Goal: Transaction & Acquisition: Book appointment/travel/reservation

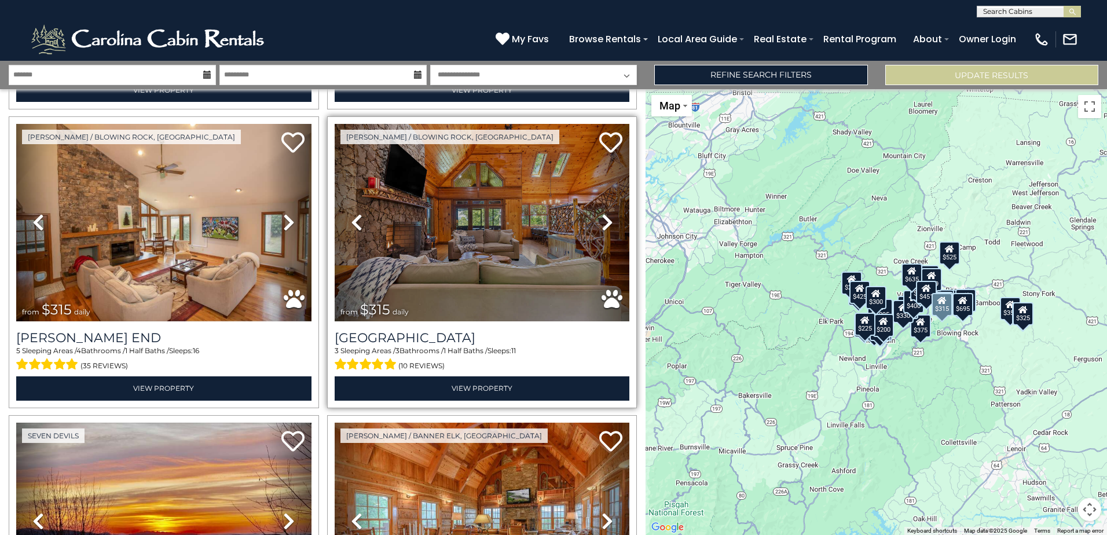
scroll to position [1505, 0]
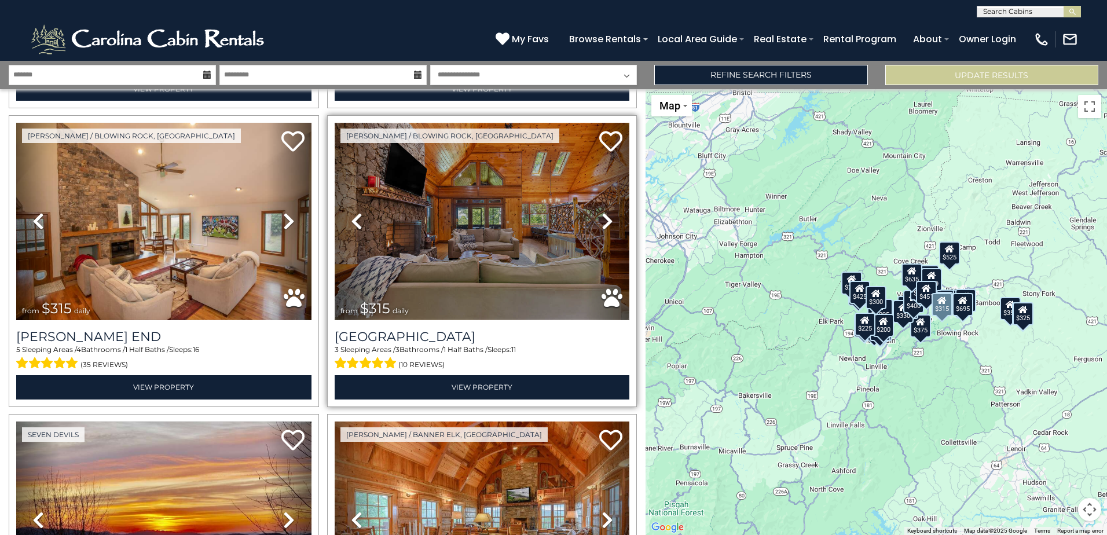
click at [485, 254] on img at bounding box center [482, 221] width 295 height 197
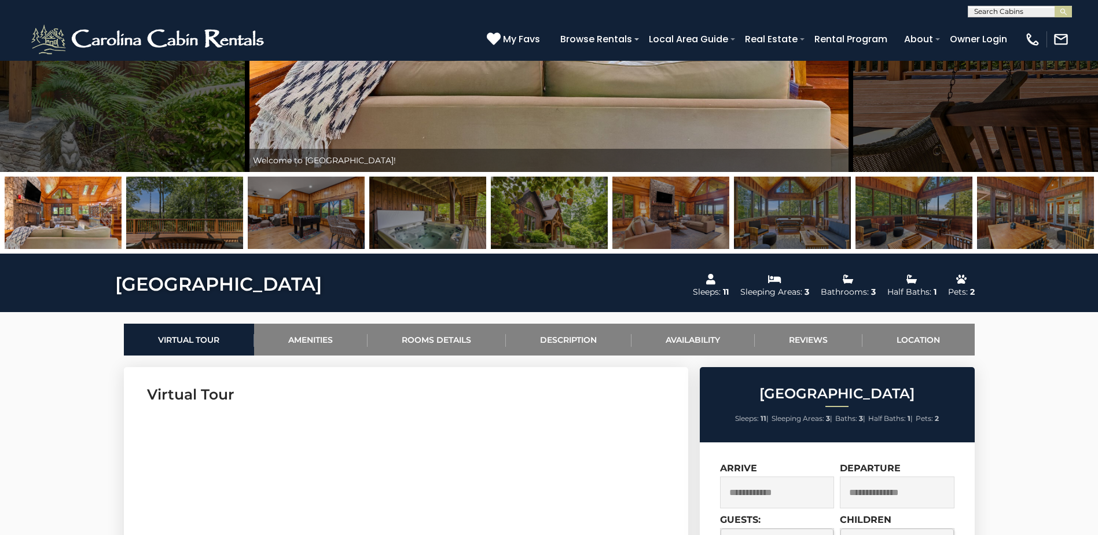
scroll to position [289, 0]
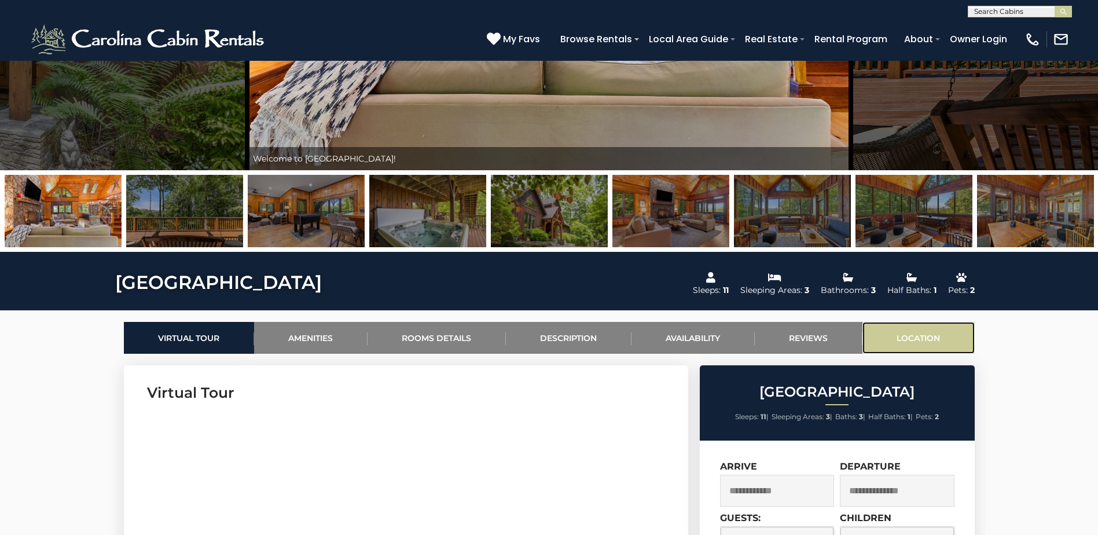
click at [929, 340] on link "Location" at bounding box center [919, 338] width 112 height 32
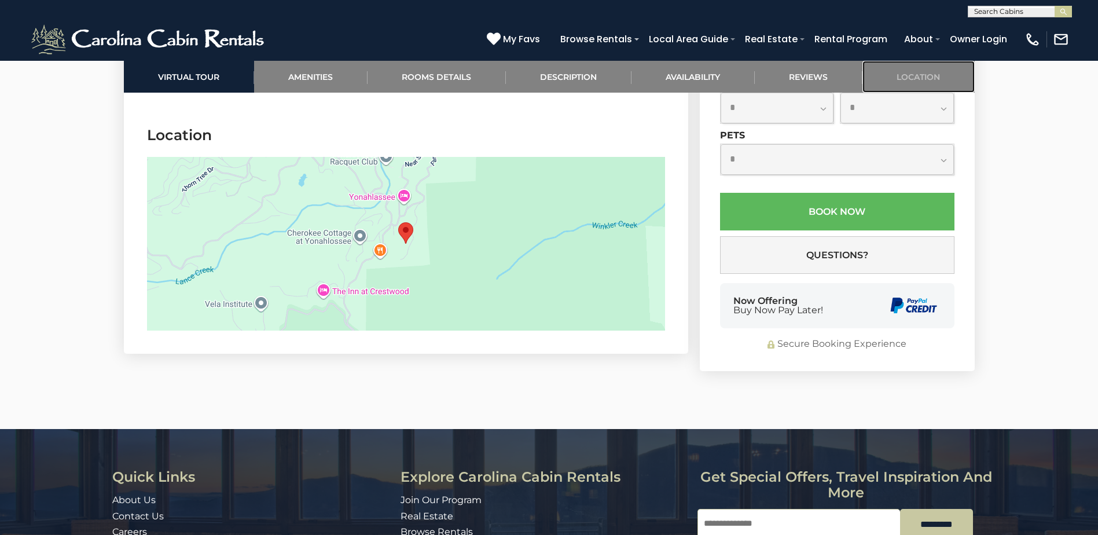
scroll to position [3058, 0]
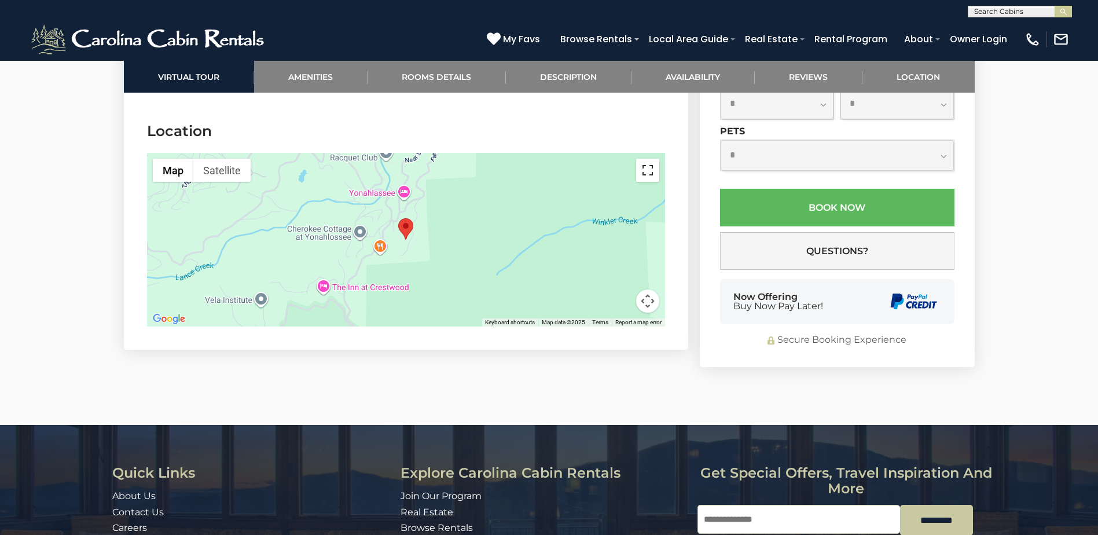
click at [648, 159] on button "Toggle fullscreen view" at bounding box center [647, 170] width 23 height 23
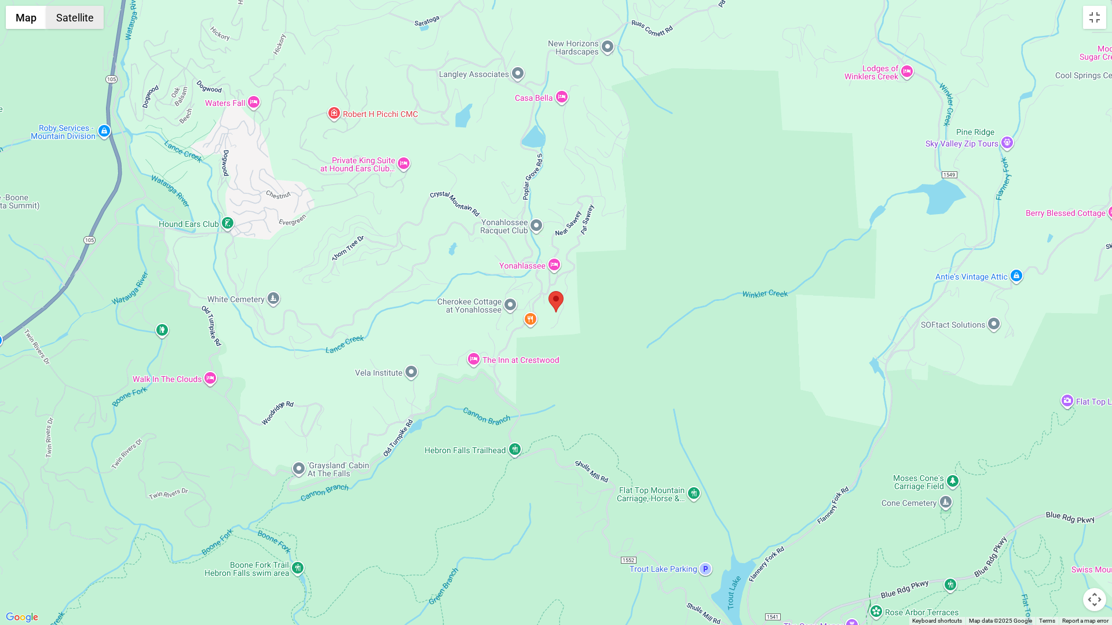
click at [74, 20] on button "Satellite" at bounding box center [74, 17] width 57 height 23
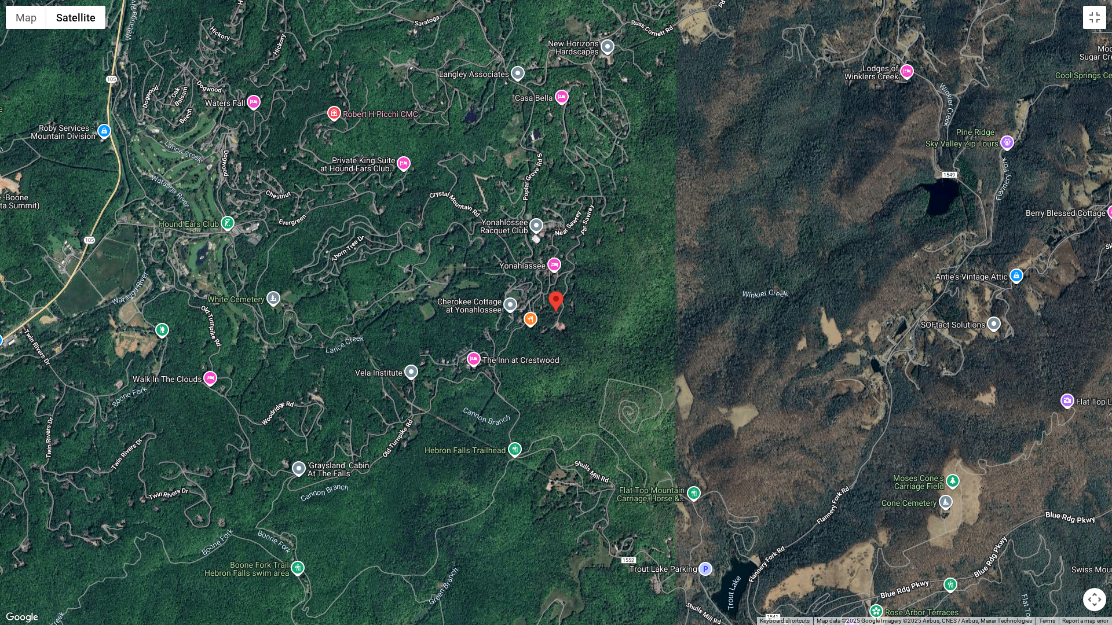
click at [405, 168] on div at bounding box center [556, 312] width 1112 height 625
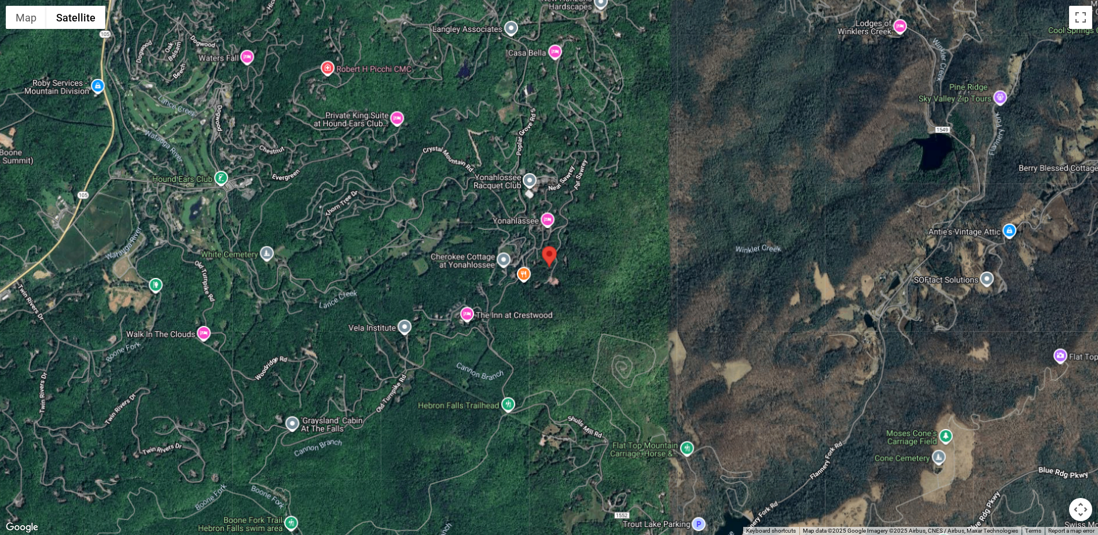
scroll to position [453, 0]
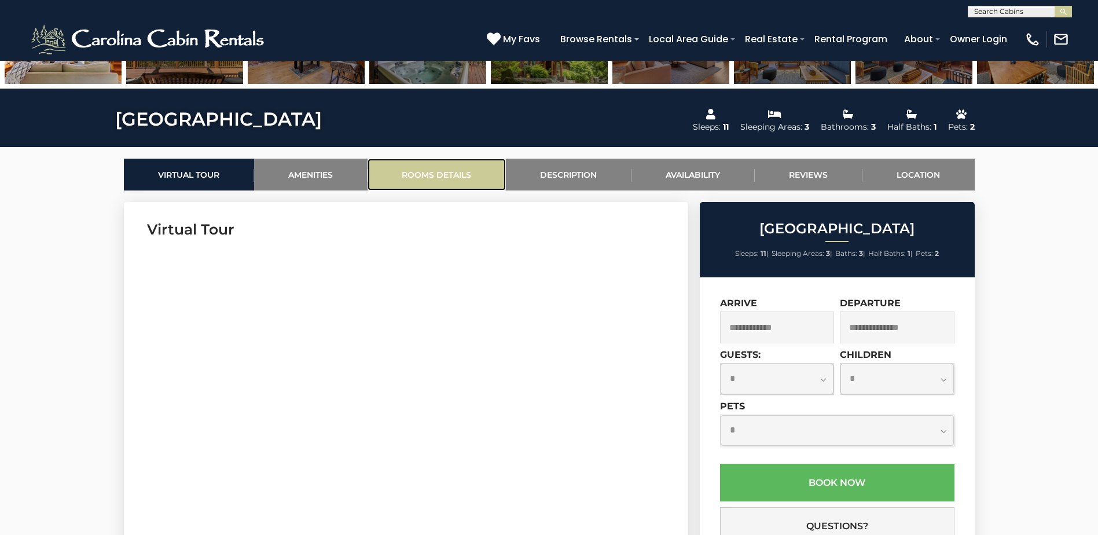
click at [434, 173] on link "Rooms Details" at bounding box center [437, 175] width 138 height 32
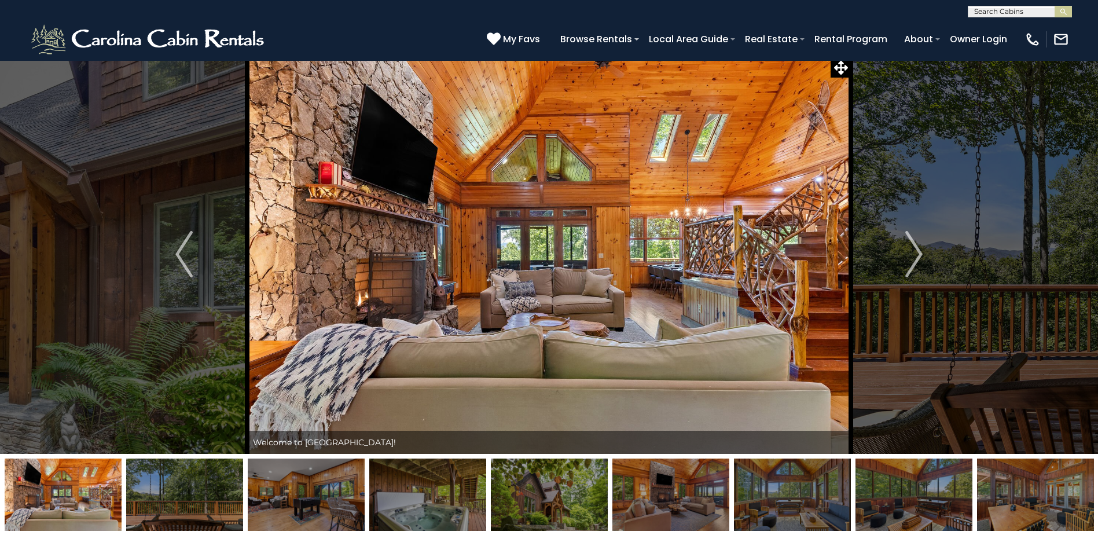
scroll to position [3, 0]
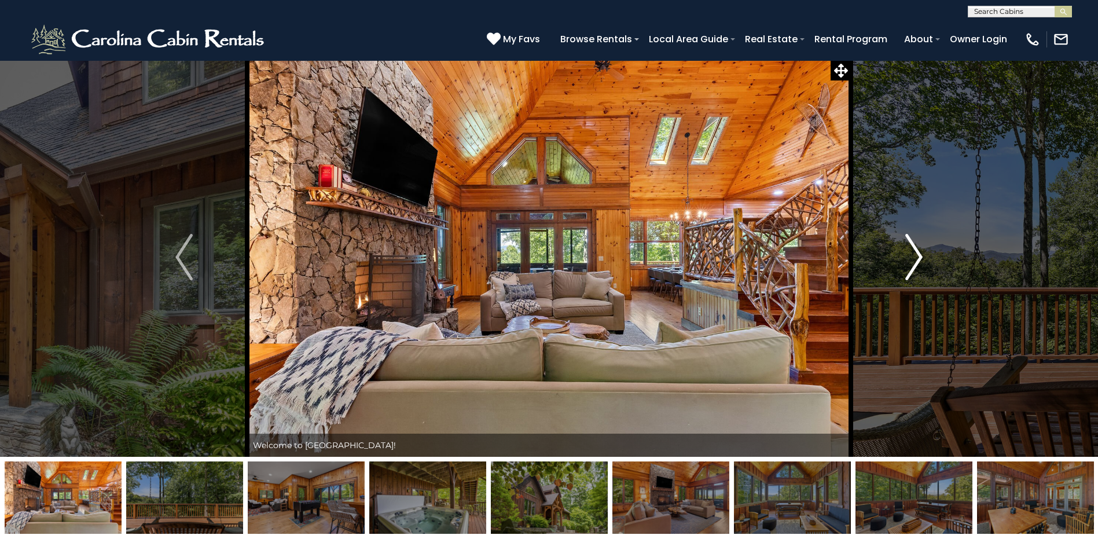
click at [917, 263] on img "Next" at bounding box center [914, 257] width 17 height 46
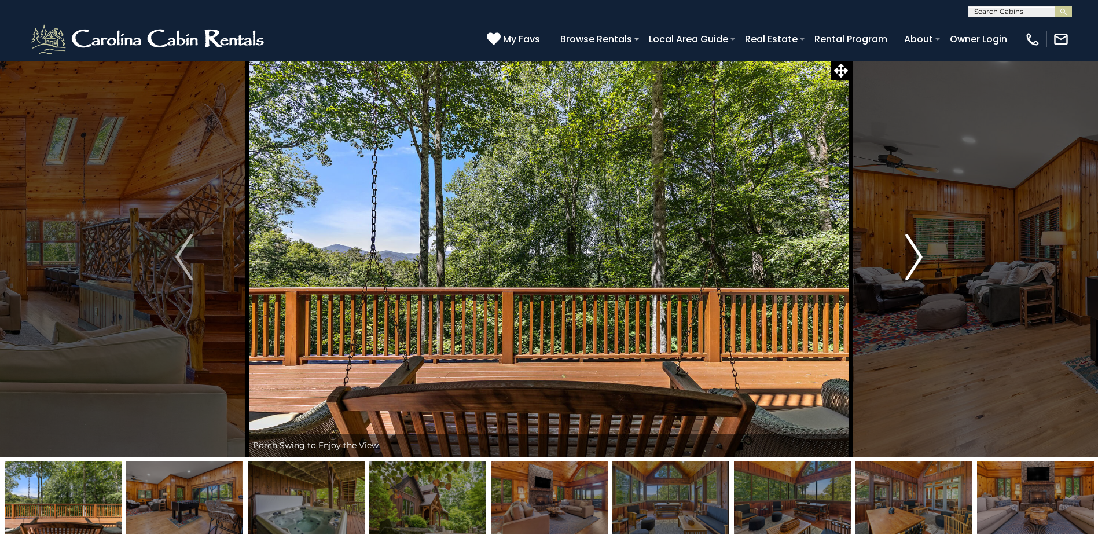
click at [917, 263] on img "Next" at bounding box center [914, 257] width 17 height 46
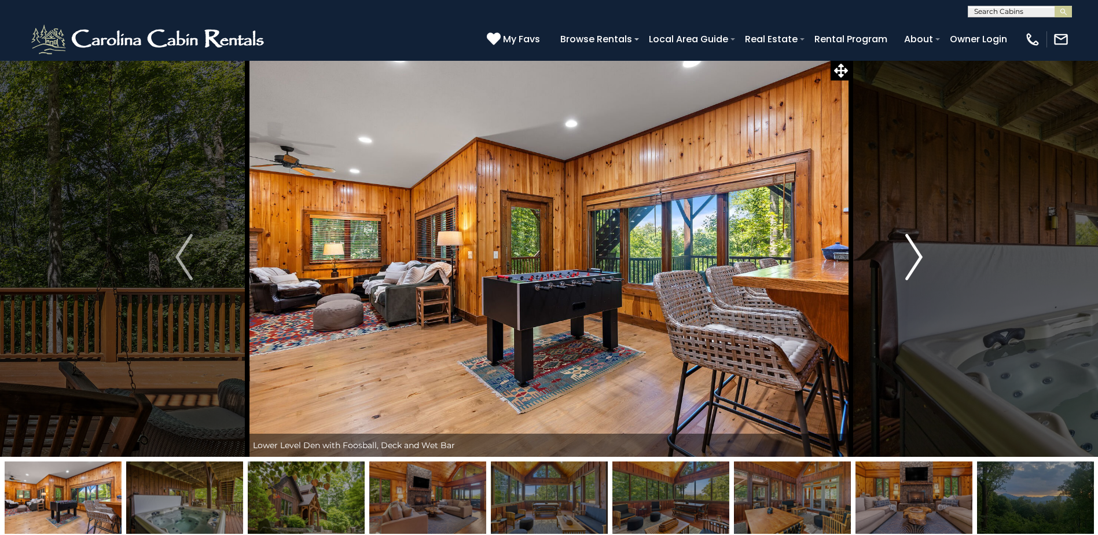
click at [917, 263] on img "Next" at bounding box center [914, 257] width 17 height 46
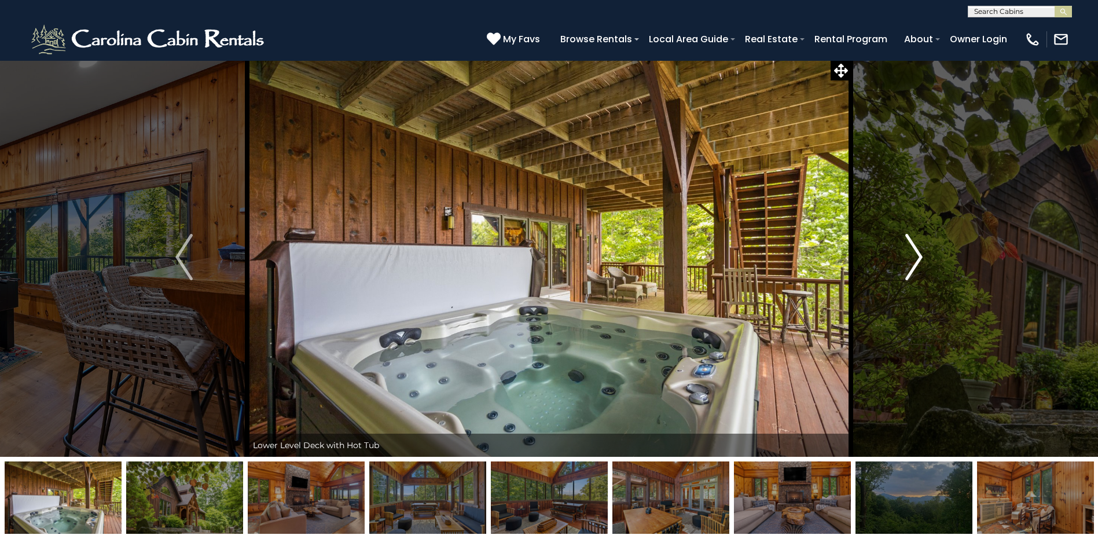
click at [917, 263] on img "Next" at bounding box center [914, 257] width 17 height 46
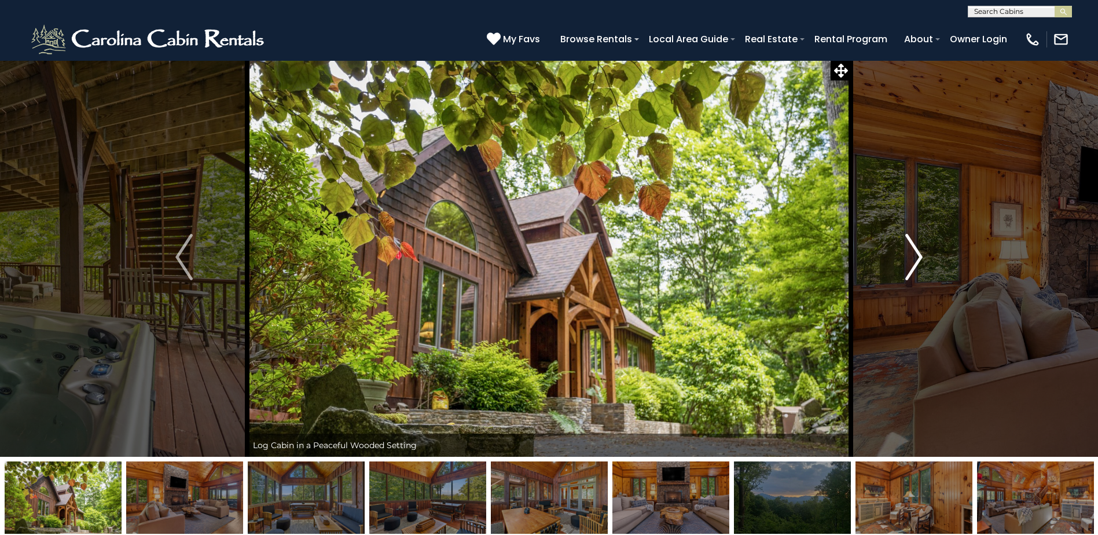
click at [917, 263] on img "Next" at bounding box center [914, 257] width 17 height 46
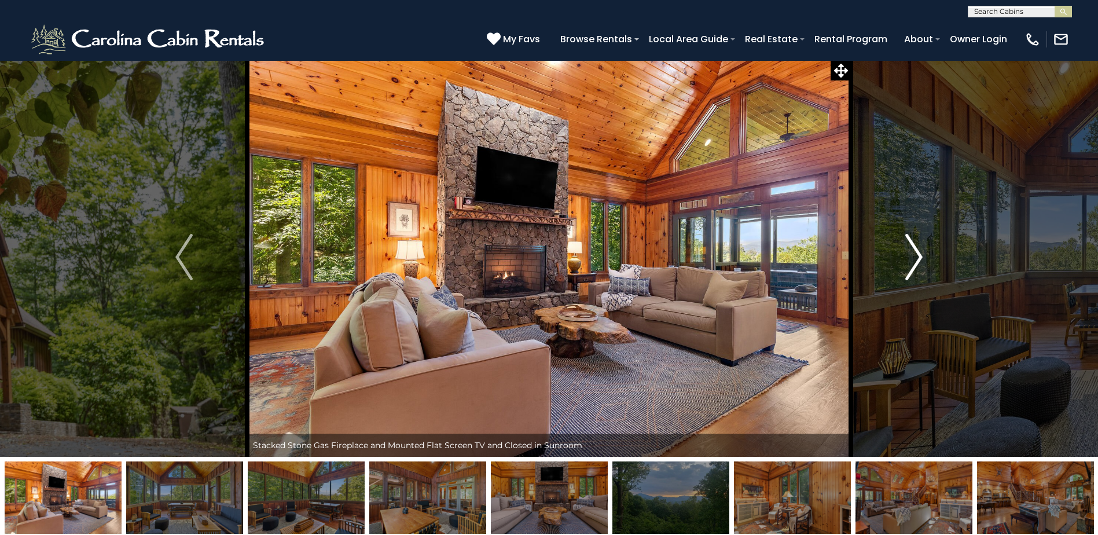
click at [917, 263] on img "Next" at bounding box center [914, 257] width 17 height 46
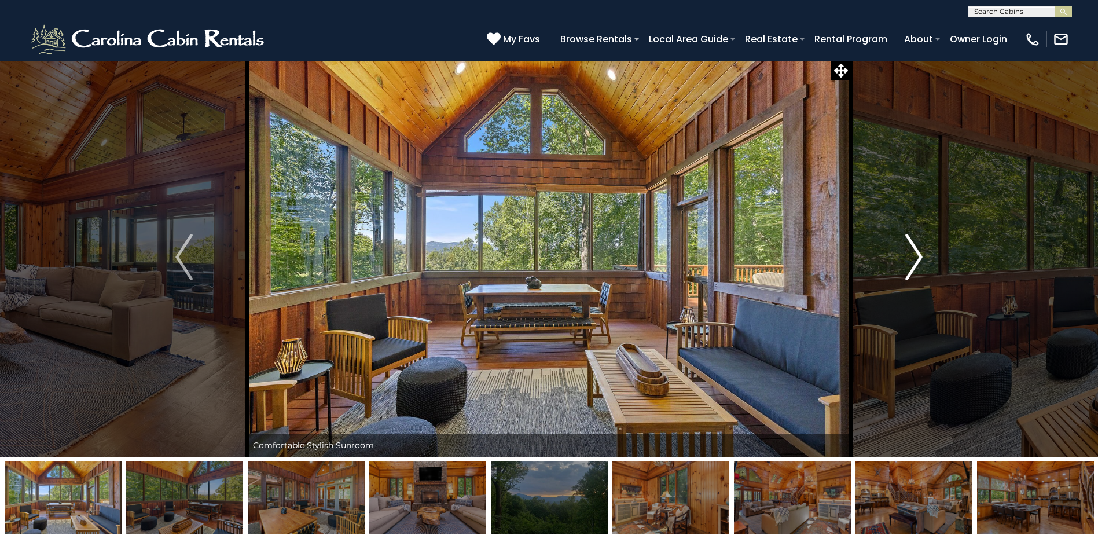
click at [917, 263] on img "Next" at bounding box center [914, 257] width 17 height 46
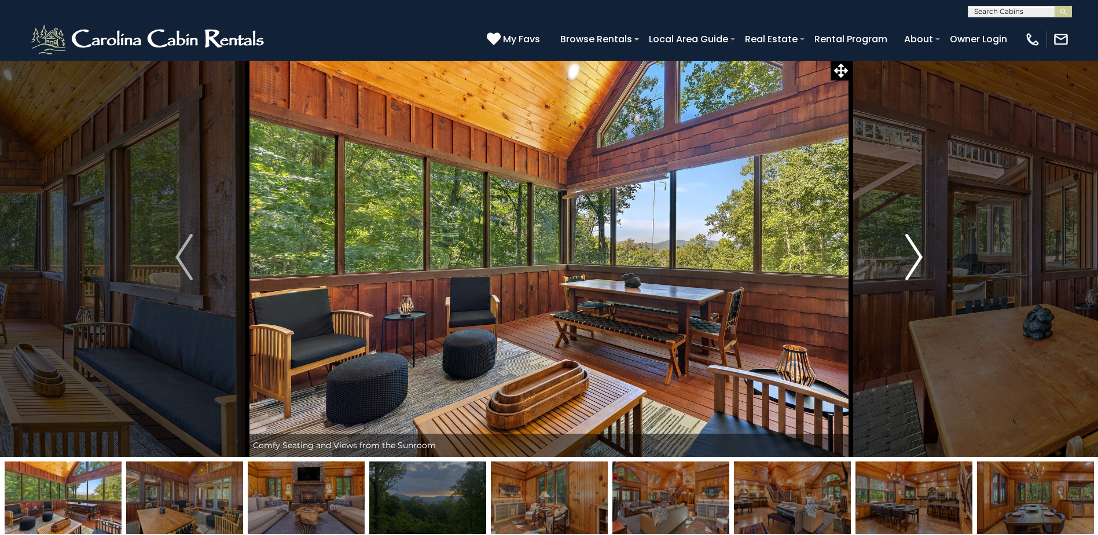
click at [917, 262] on img "Next" at bounding box center [914, 257] width 17 height 46
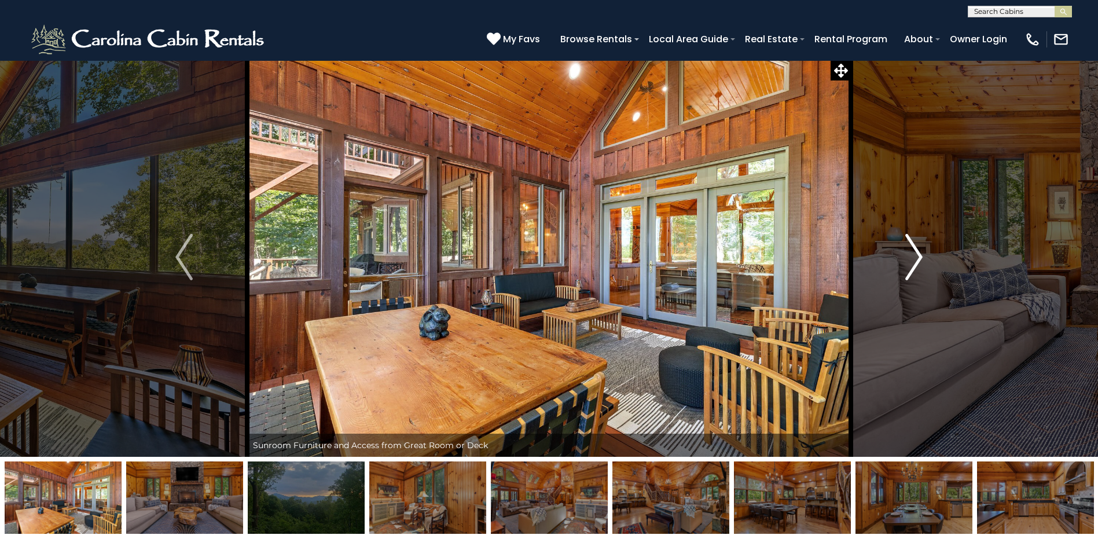
click at [917, 262] on img "Next" at bounding box center [914, 257] width 17 height 46
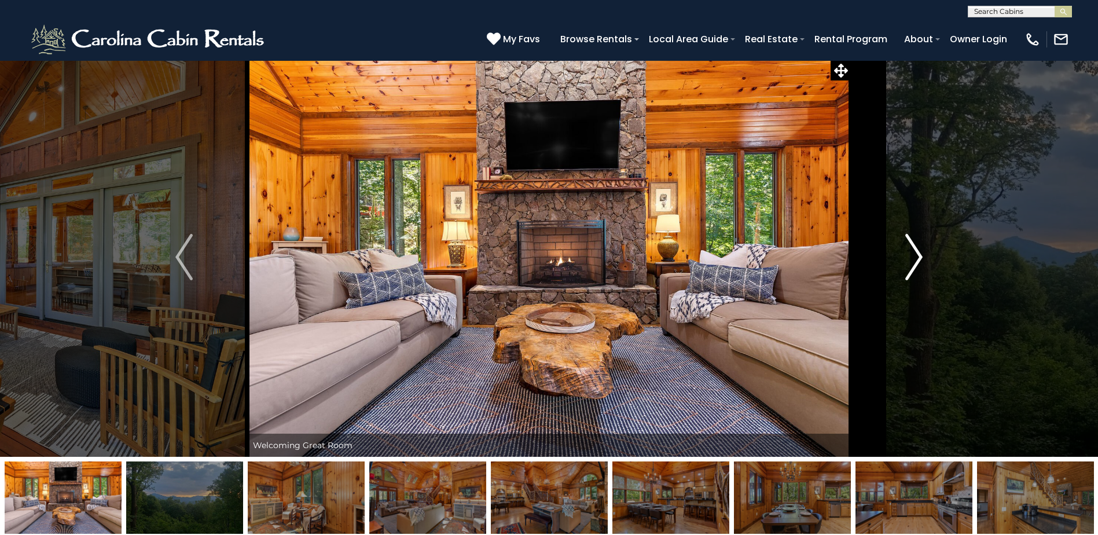
click at [917, 262] on img "Next" at bounding box center [914, 257] width 17 height 46
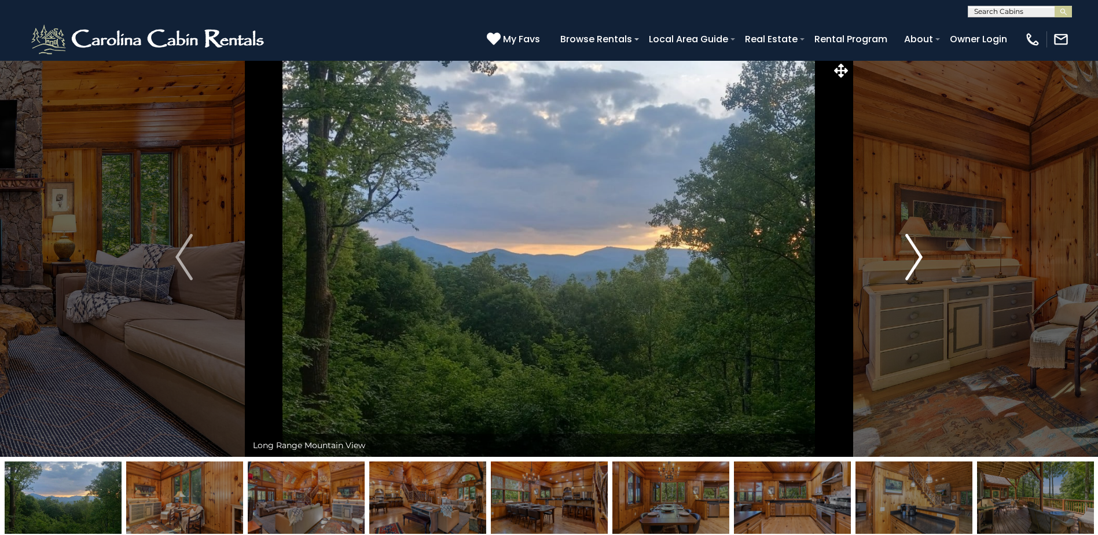
click at [917, 262] on img "Next" at bounding box center [914, 257] width 17 height 46
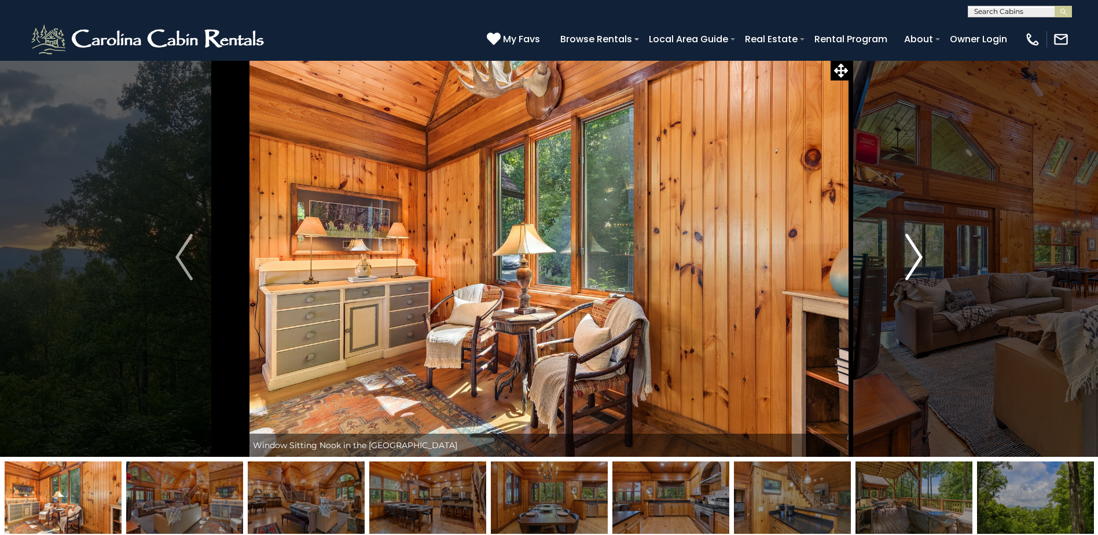
click at [917, 262] on img "Next" at bounding box center [914, 257] width 17 height 46
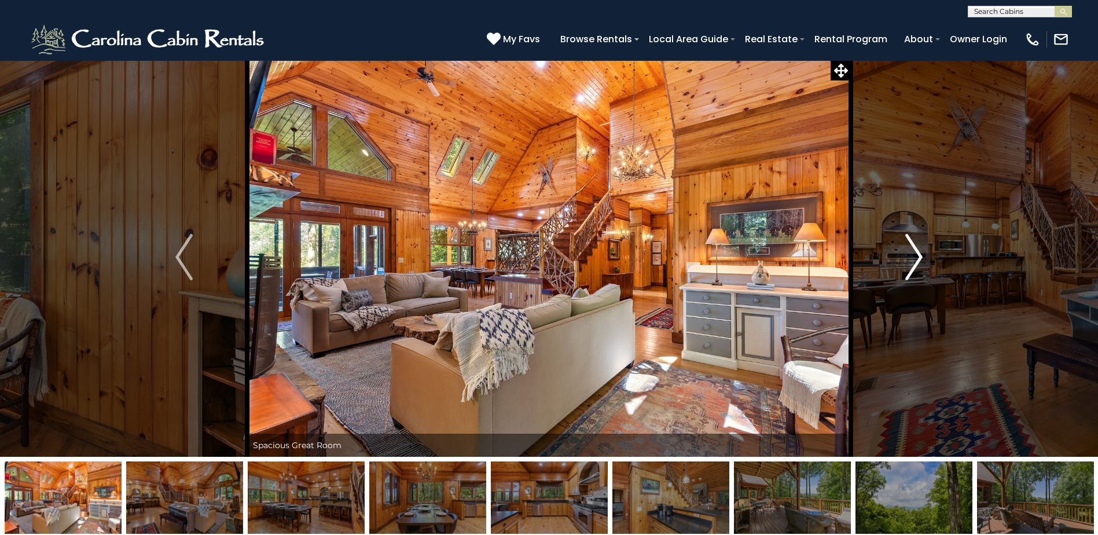
click at [917, 262] on img "Next" at bounding box center [914, 257] width 17 height 46
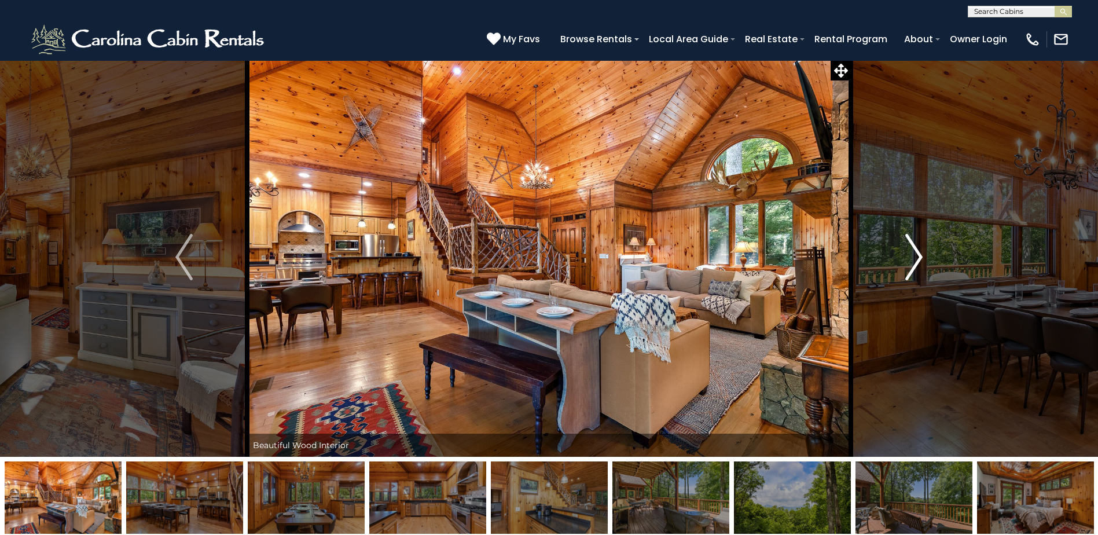
click at [917, 262] on img "Next" at bounding box center [914, 257] width 17 height 46
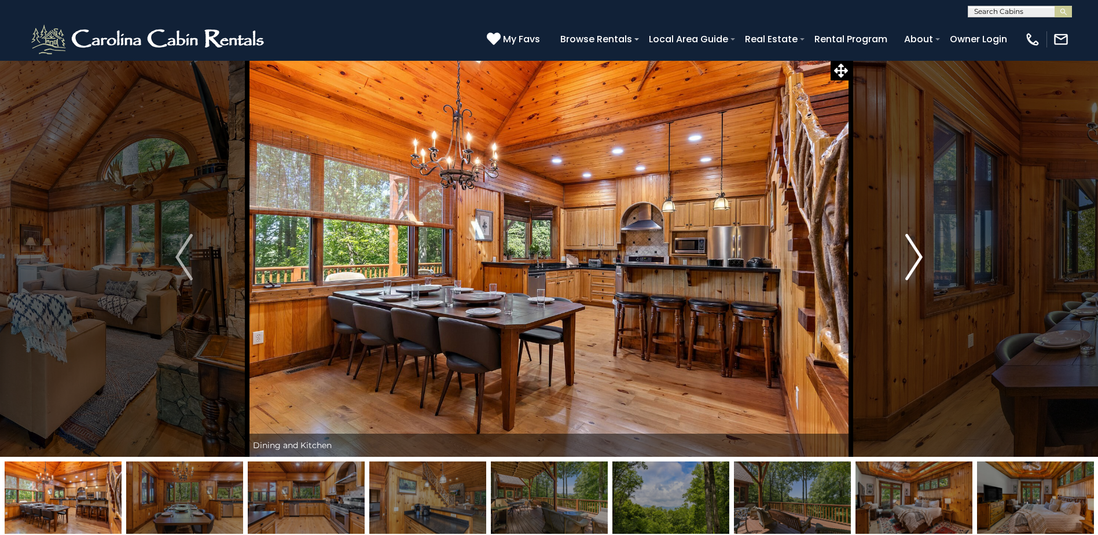
click at [918, 263] on img "Next" at bounding box center [914, 257] width 17 height 46
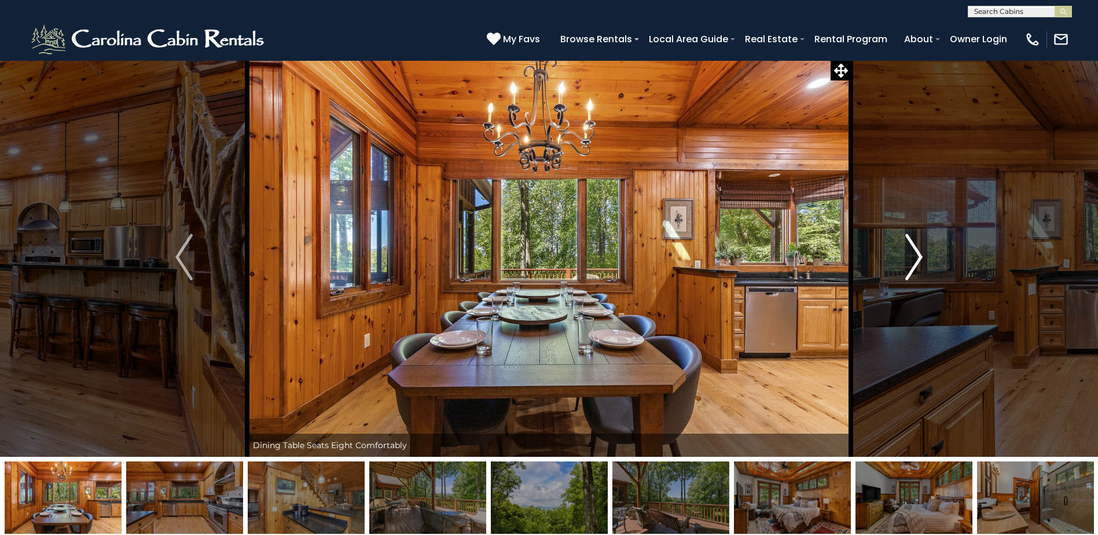
click at [918, 263] on img "Next" at bounding box center [914, 257] width 17 height 46
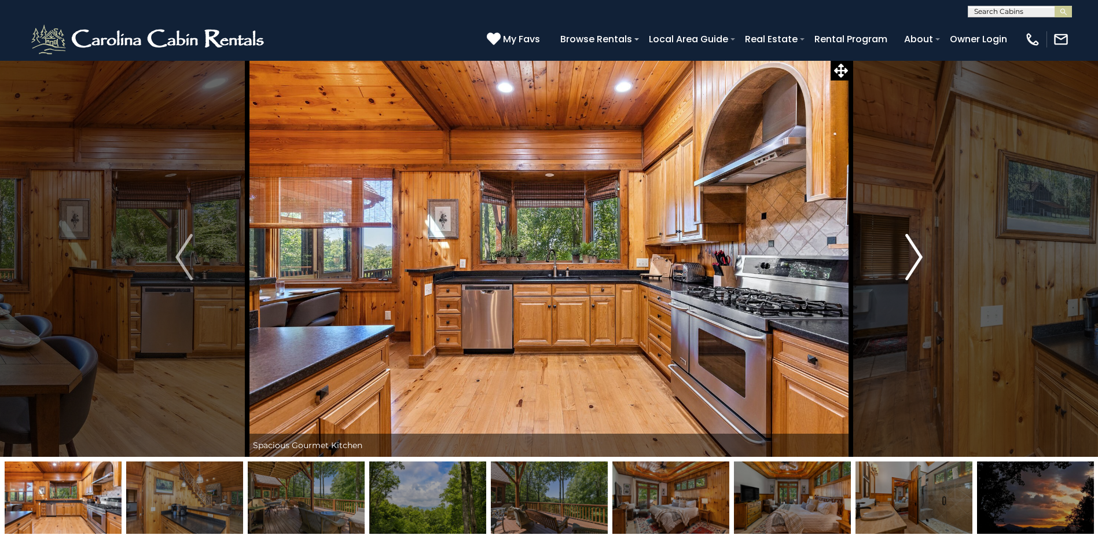
click at [919, 263] on img "Next" at bounding box center [914, 257] width 17 height 46
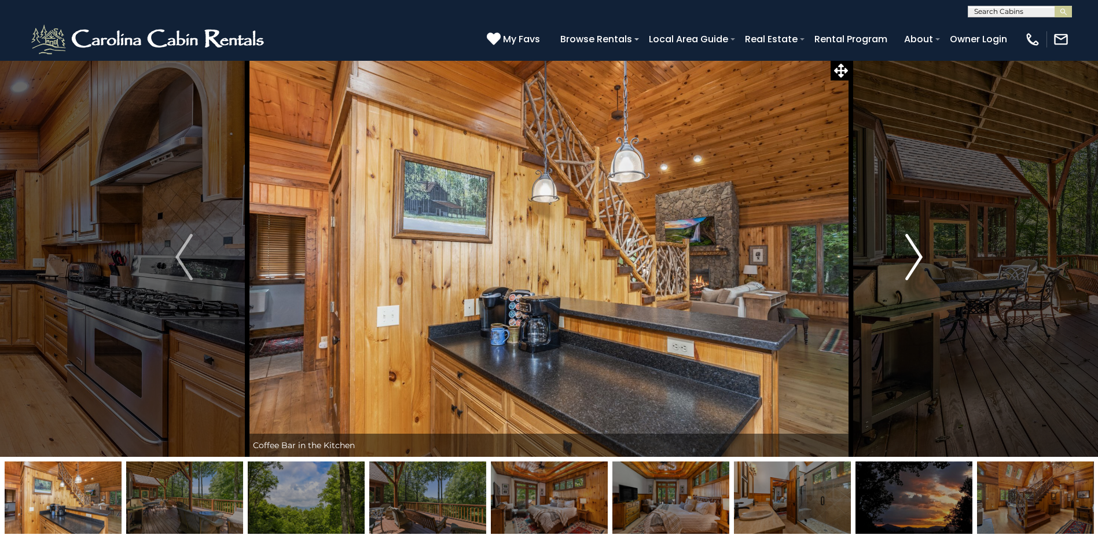
click at [921, 263] on img "Next" at bounding box center [914, 257] width 17 height 46
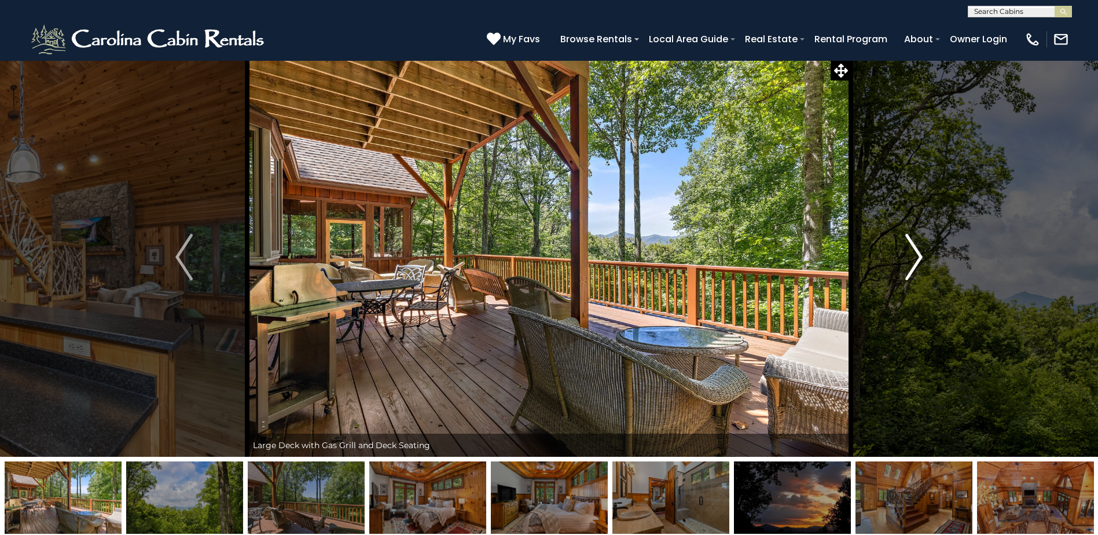
click at [921, 263] on img "Next" at bounding box center [914, 257] width 17 height 46
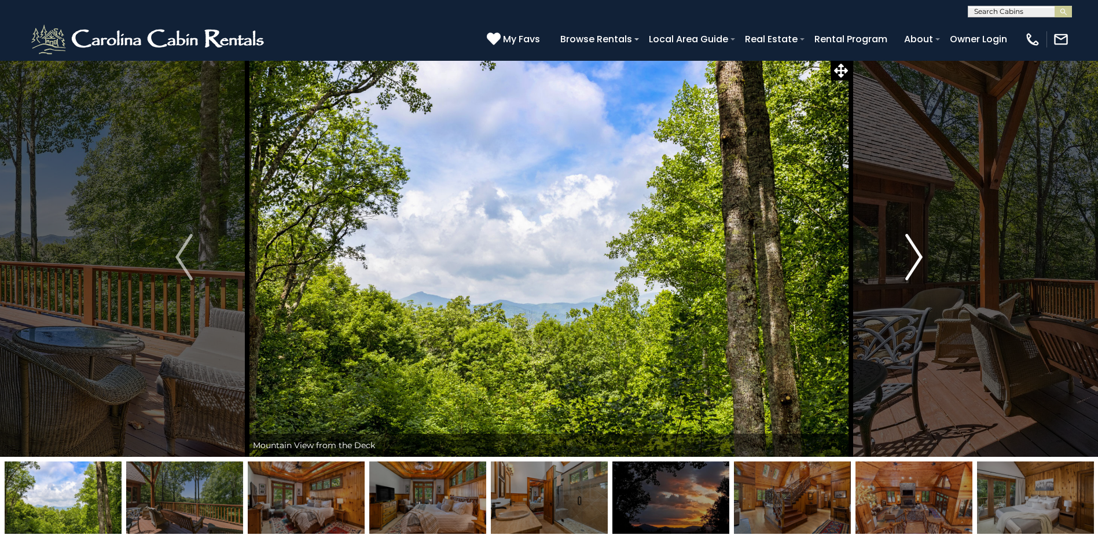
click at [920, 266] on img "Next" at bounding box center [914, 257] width 17 height 46
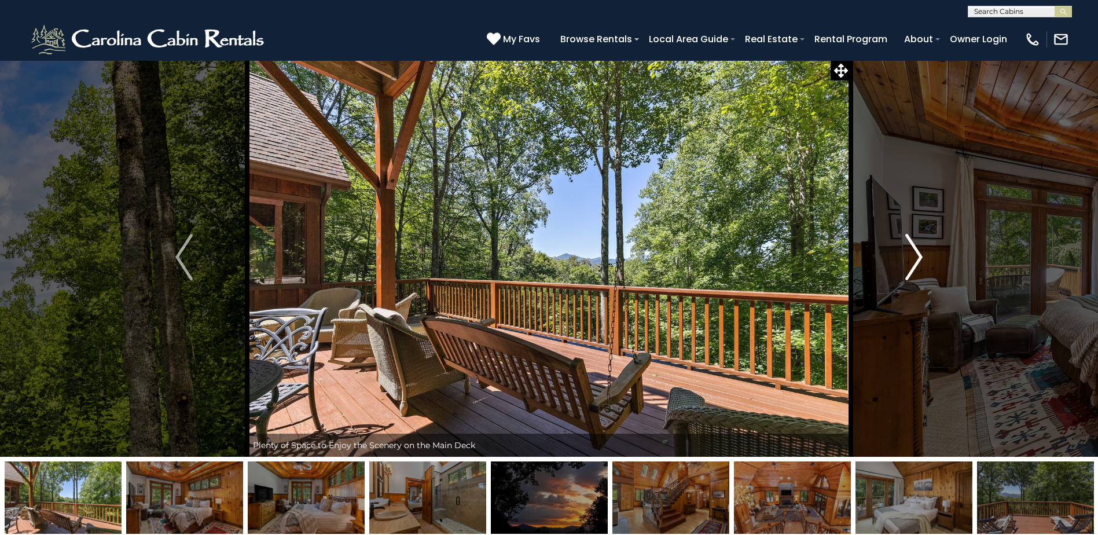
click at [907, 265] on img "Next" at bounding box center [914, 257] width 17 height 46
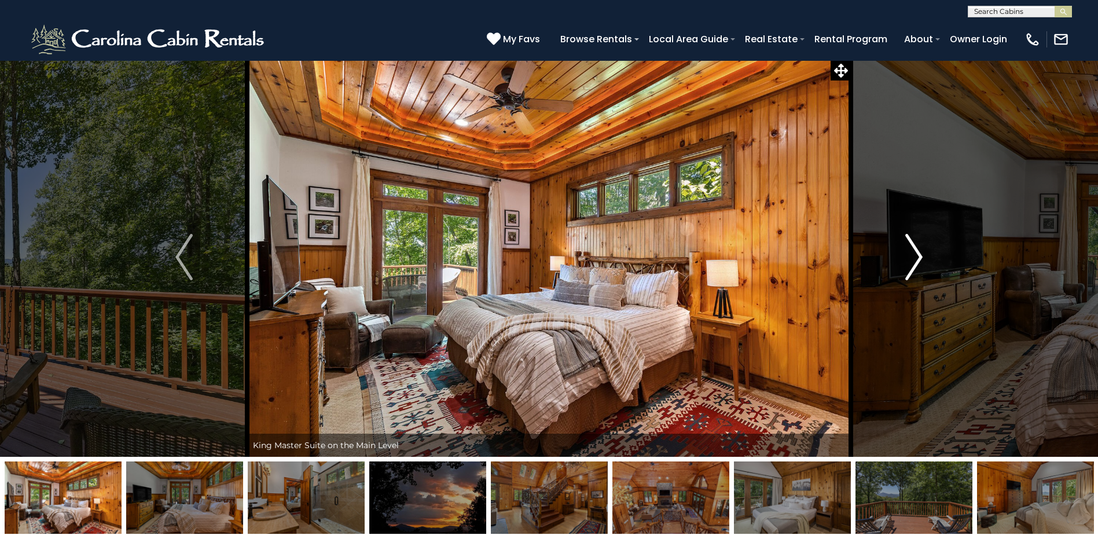
click at [901, 280] on button "Next" at bounding box center [914, 256] width 126 height 399
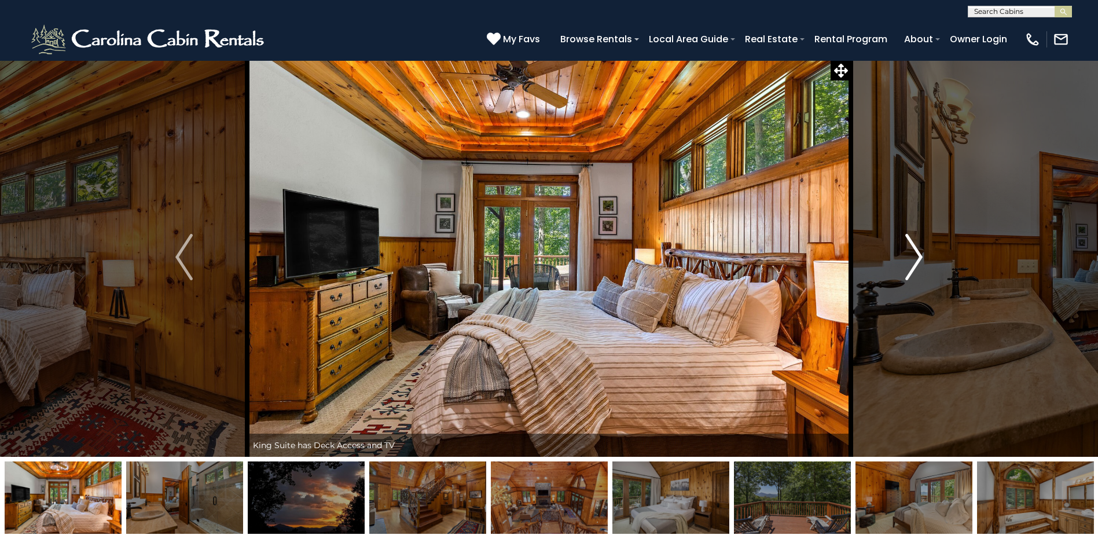
click at [901, 280] on button "Next" at bounding box center [914, 256] width 126 height 399
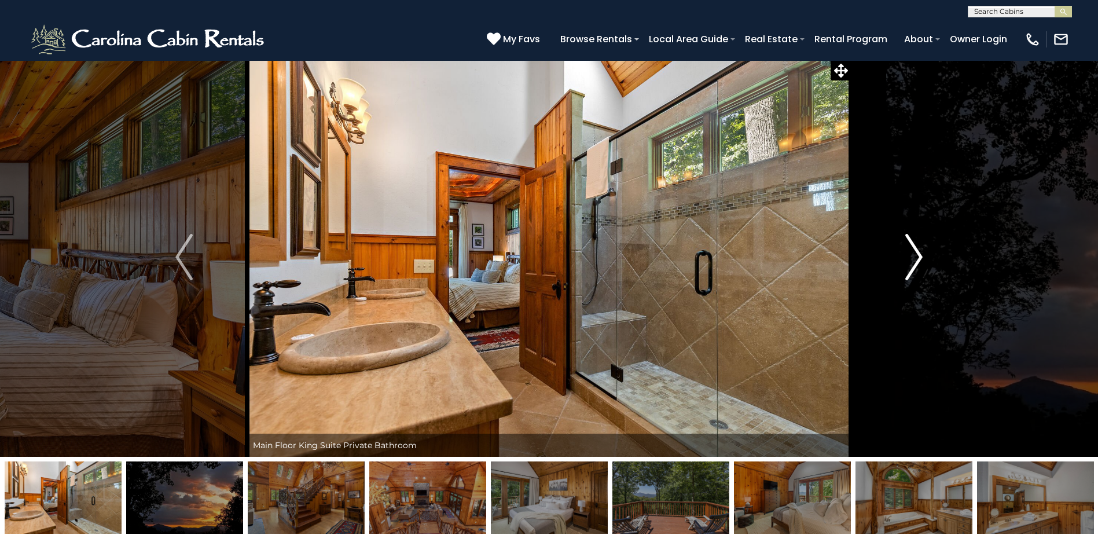
click at [901, 280] on button "Next" at bounding box center [914, 256] width 126 height 399
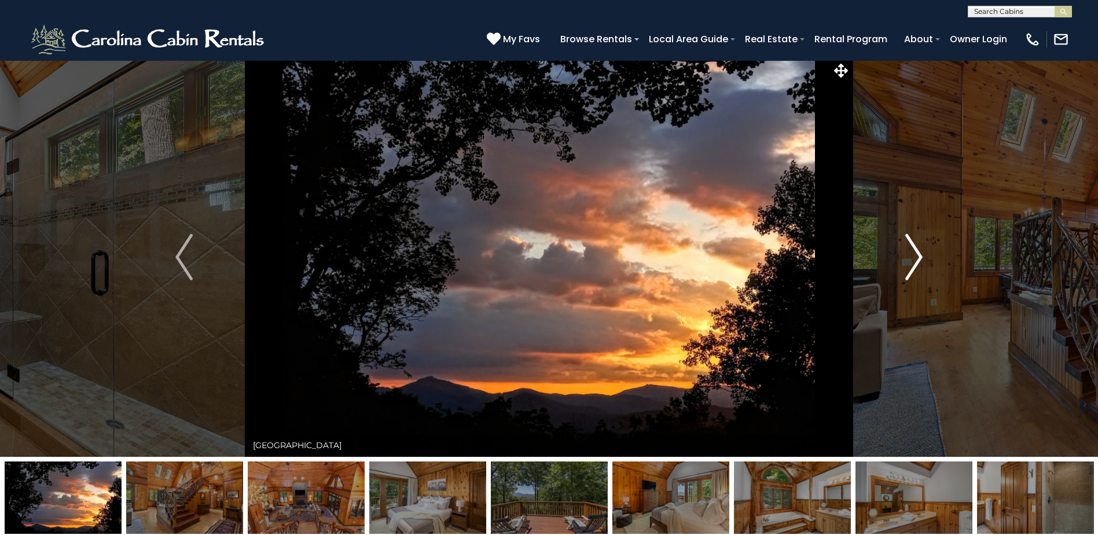
click at [901, 280] on button "Next" at bounding box center [914, 256] width 126 height 399
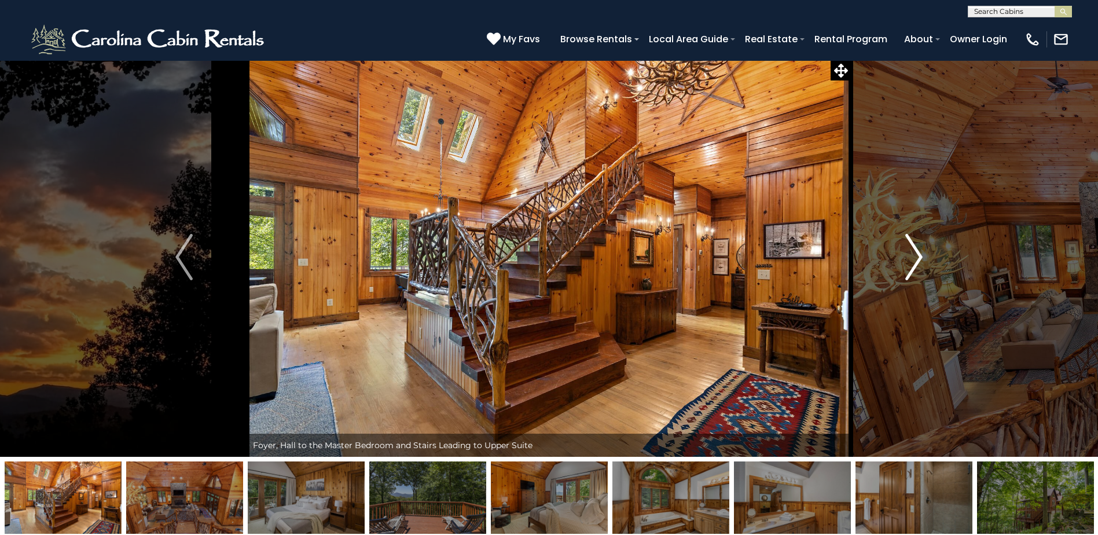
click at [901, 280] on button "Next" at bounding box center [914, 256] width 126 height 399
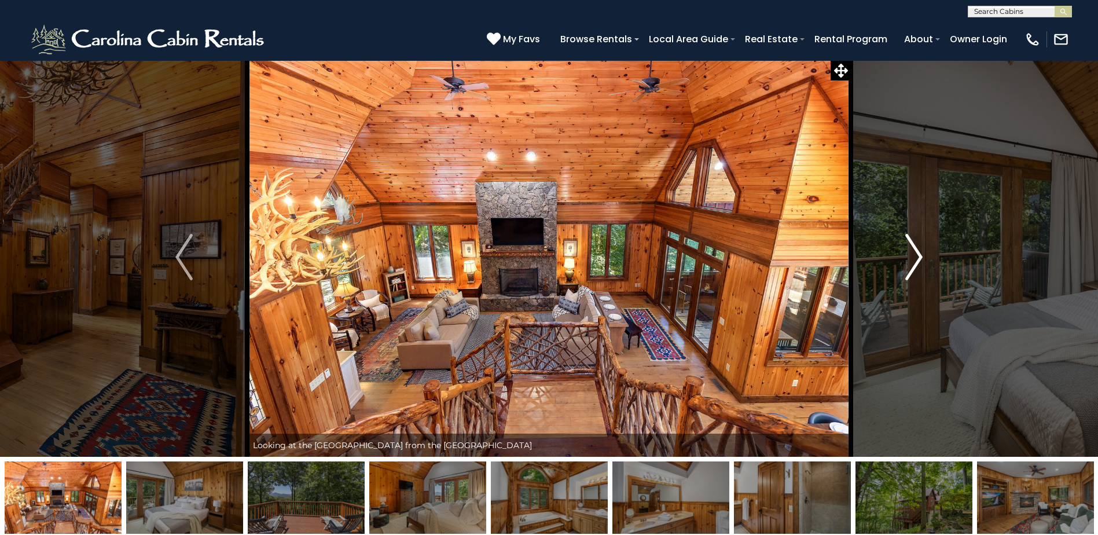
click at [901, 280] on button "Next" at bounding box center [914, 256] width 126 height 399
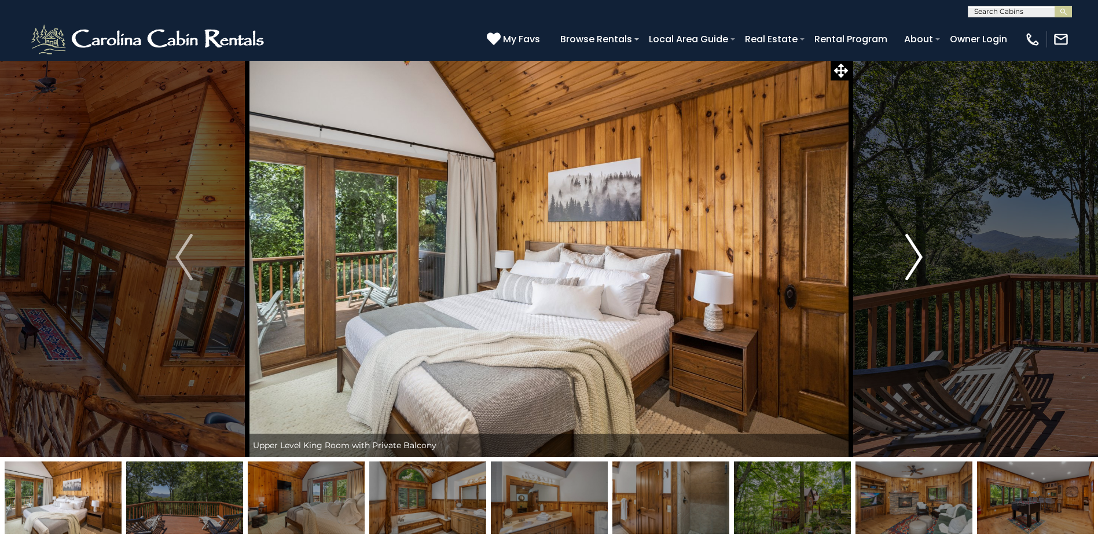
click at [901, 280] on button "Next" at bounding box center [914, 256] width 126 height 399
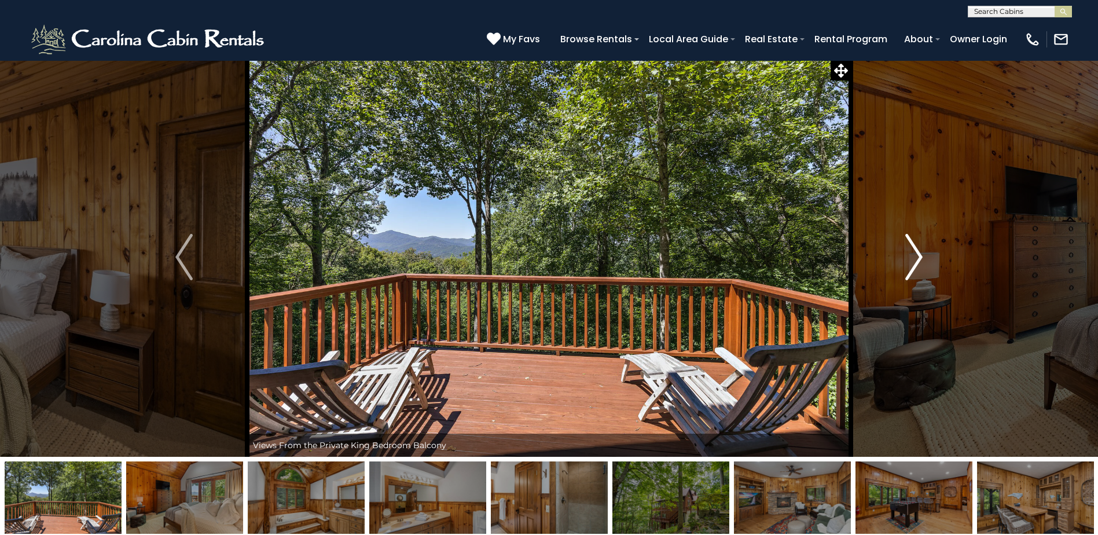
click at [901, 280] on button "Next" at bounding box center [914, 256] width 126 height 399
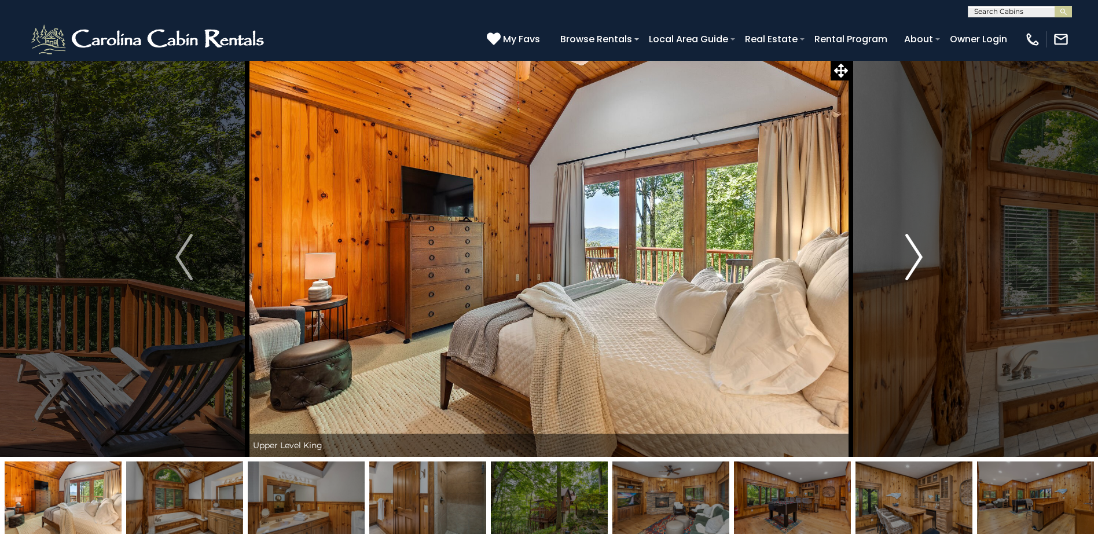
click at [901, 280] on button "Next" at bounding box center [914, 256] width 126 height 399
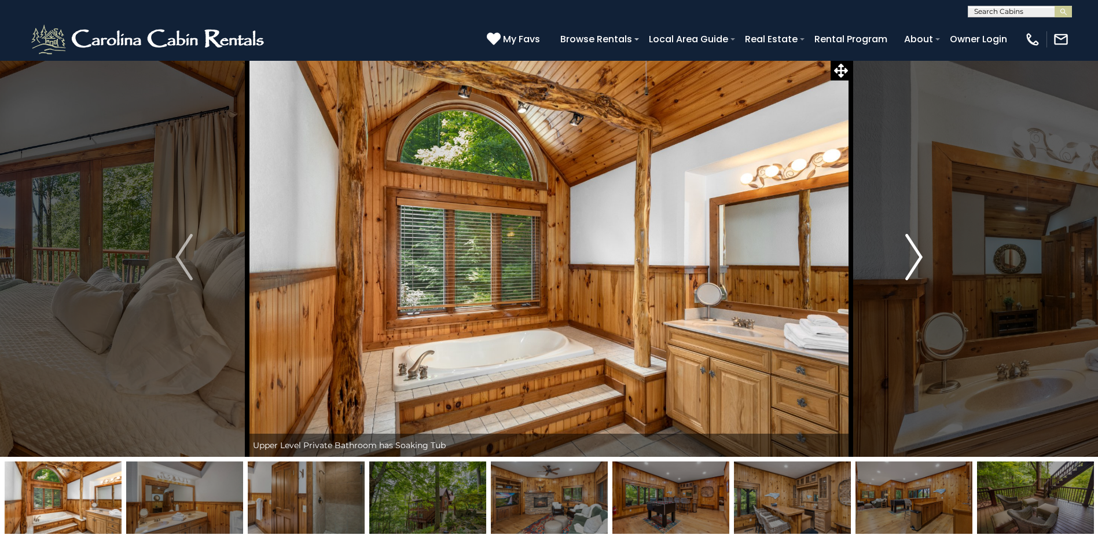
click at [902, 279] on button "Next" at bounding box center [914, 256] width 126 height 399
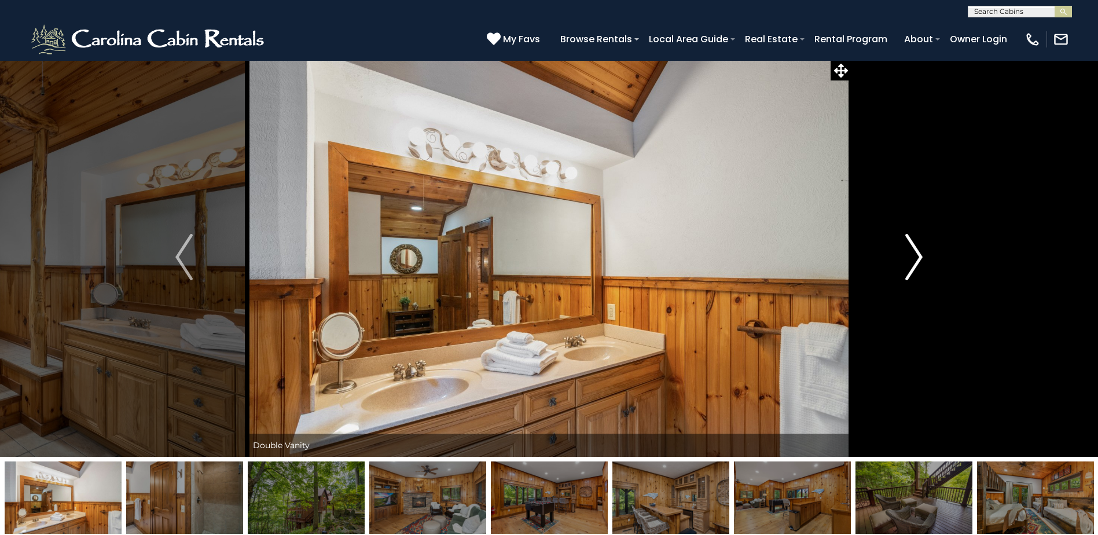
click at [903, 279] on button "Next" at bounding box center [914, 256] width 126 height 399
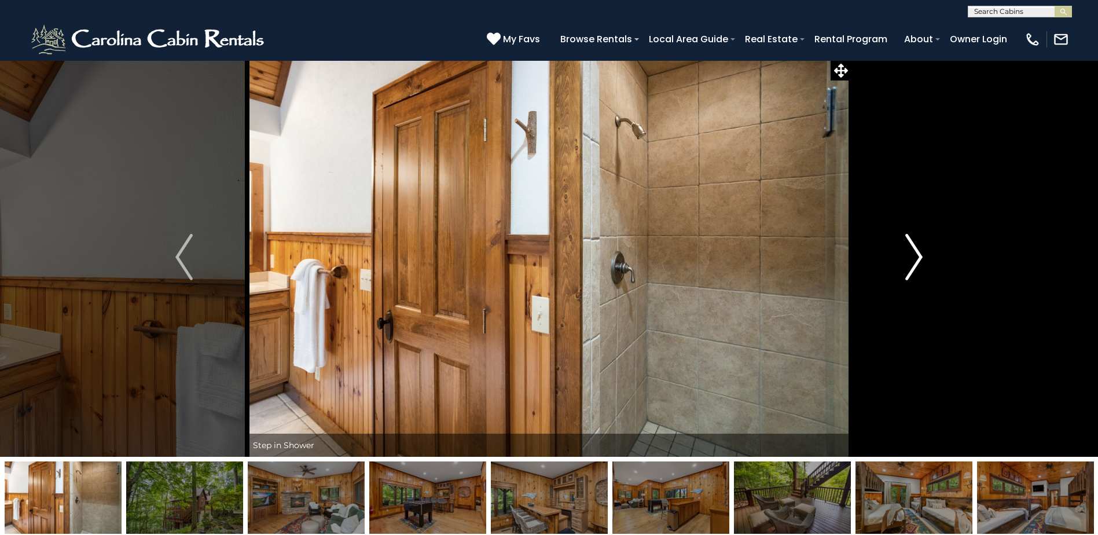
click at [903, 279] on button "Next" at bounding box center [914, 256] width 126 height 399
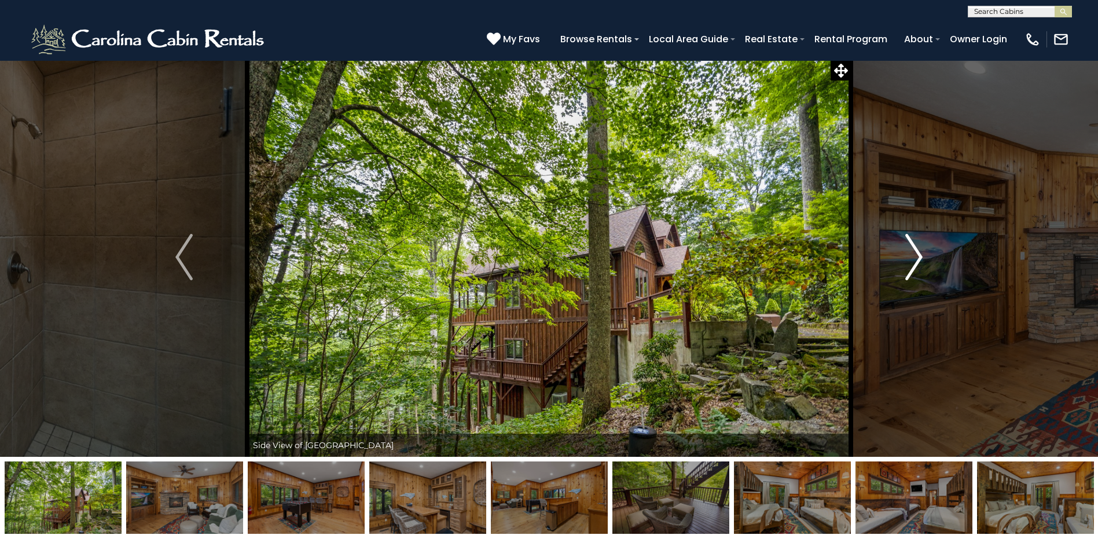
click at [903, 279] on button "Next" at bounding box center [914, 256] width 126 height 399
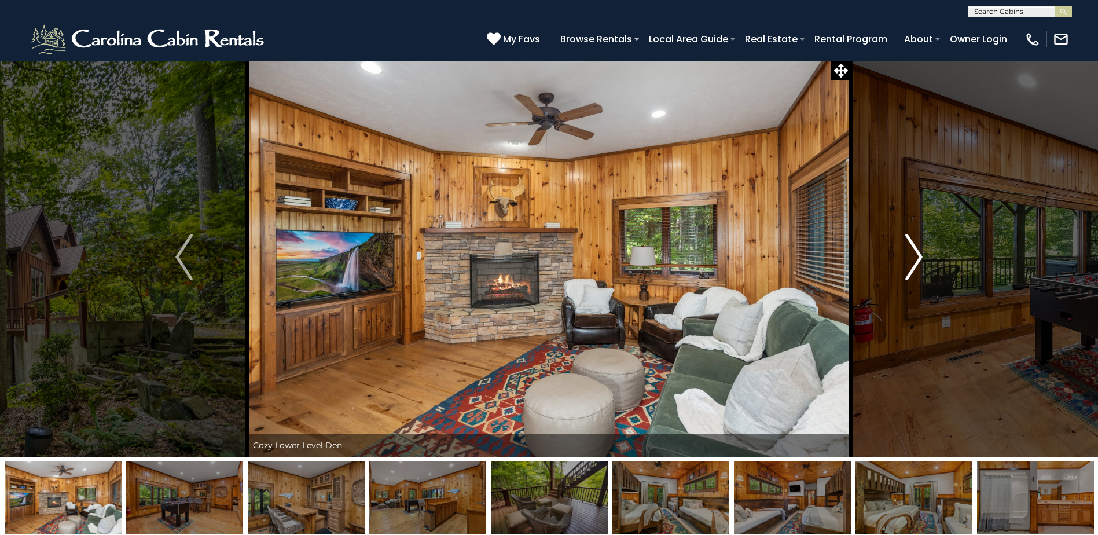
click at [904, 279] on button "Next" at bounding box center [914, 256] width 126 height 399
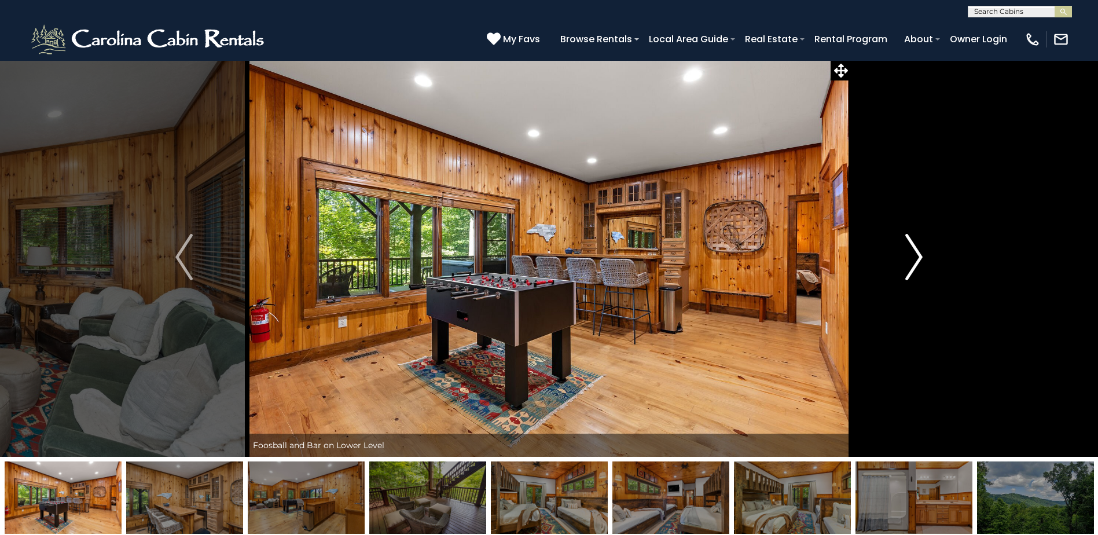
click at [904, 279] on button "Next" at bounding box center [914, 256] width 126 height 399
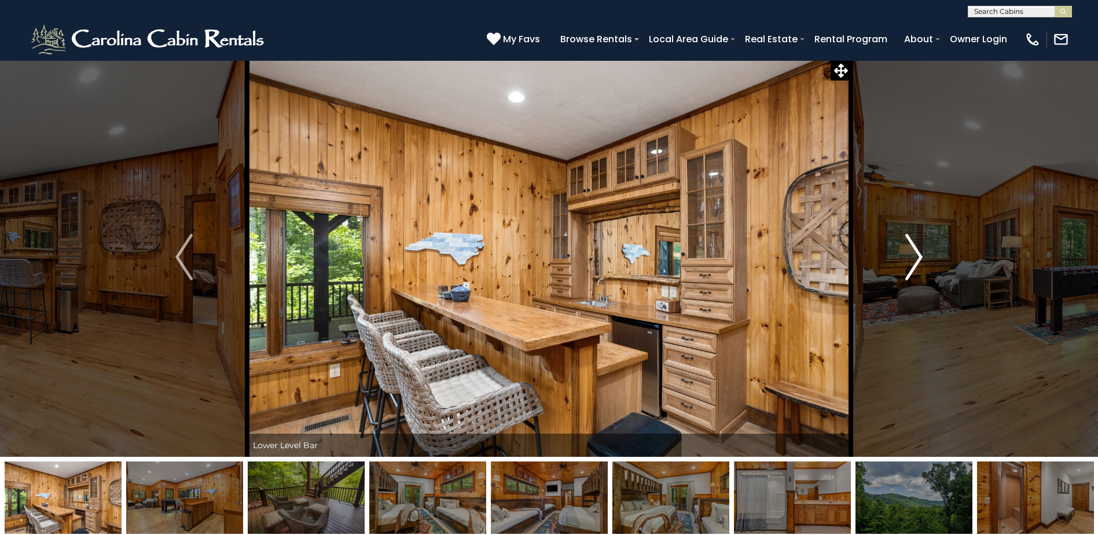
click at [905, 279] on button "Next" at bounding box center [914, 256] width 126 height 399
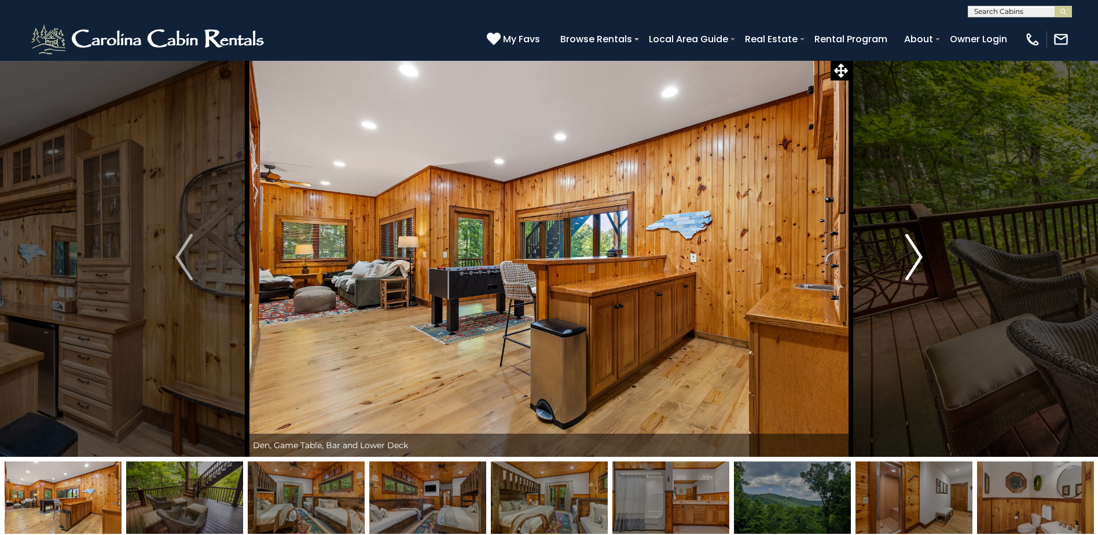
click at [906, 278] on img "Next" at bounding box center [914, 257] width 17 height 46
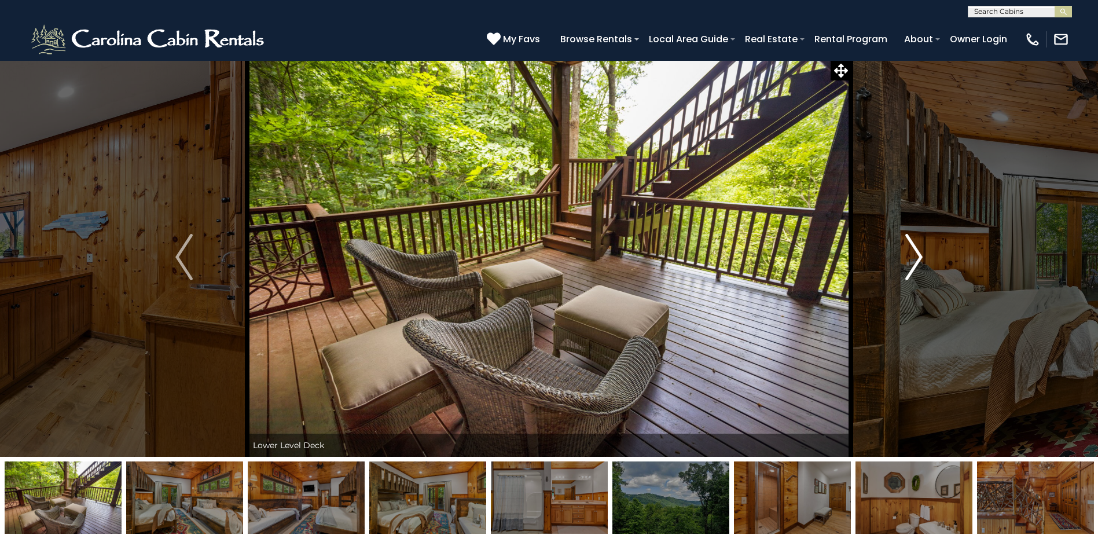
click at [906, 278] on img "Next" at bounding box center [914, 257] width 17 height 46
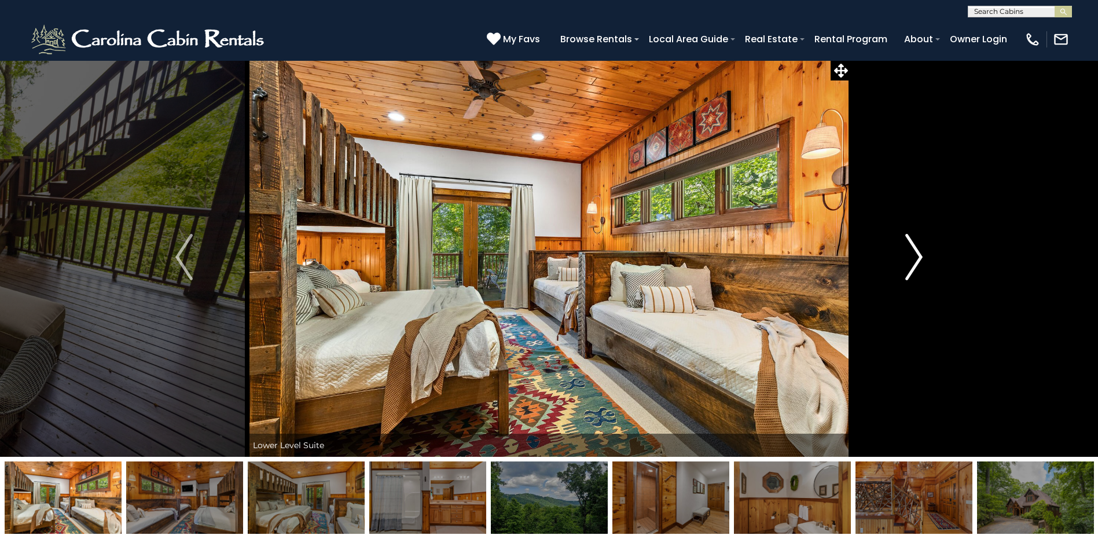
click at [906, 278] on img "Next" at bounding box center [914, 257] width 17 height 46
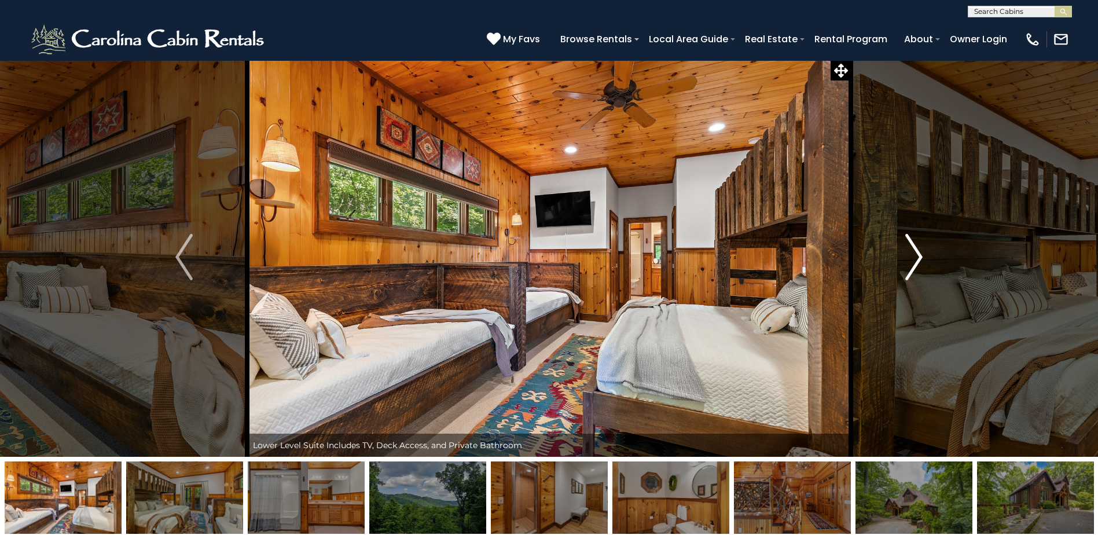
click at [906, 278] on img "Next" at bounding box center [914, 257] width 17 height 46
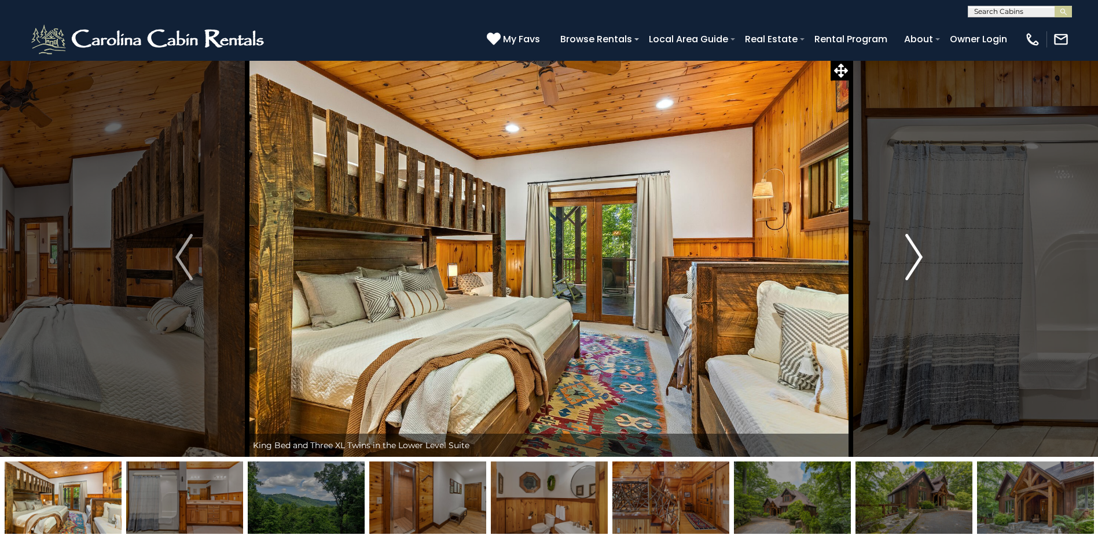
click at [906, 278] on img "Next" at bounding box center [914, 257] width 17 height 46
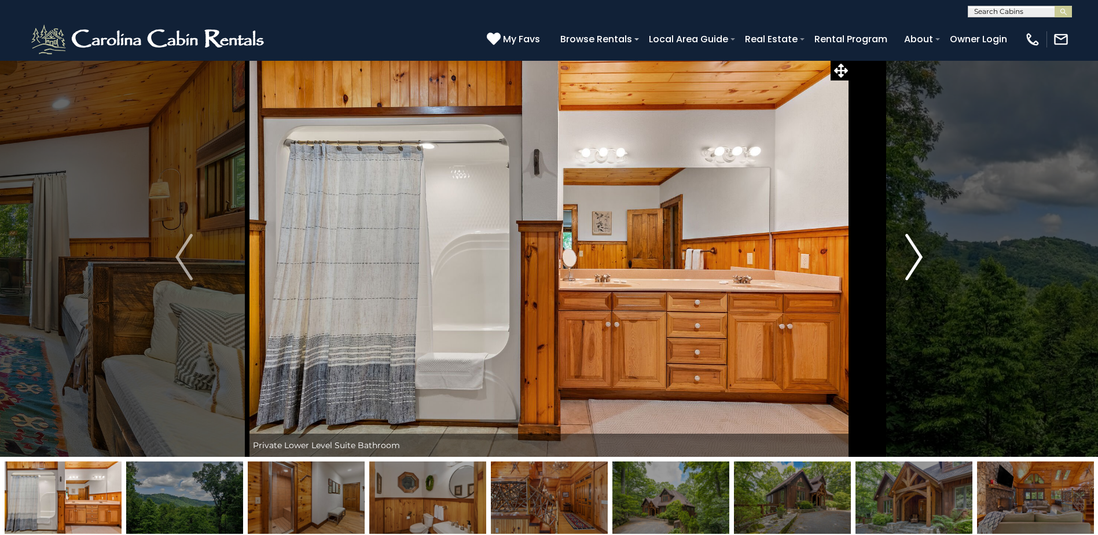
click at [906, 278] on img "Next" at bounding box center [914, 257] width 17 height 46
